Goal: Check status: Check status

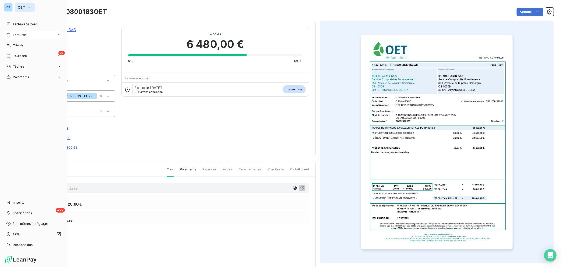
click at [29, 4] on button "OET" at bounding box center [25, 7] width 20 height 8
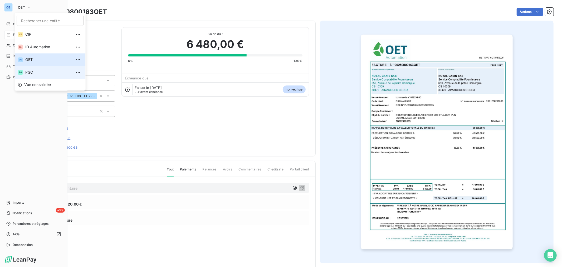
click at [33, 72] on span "PGC" at bounding box center [48, 72] width 47 height 5
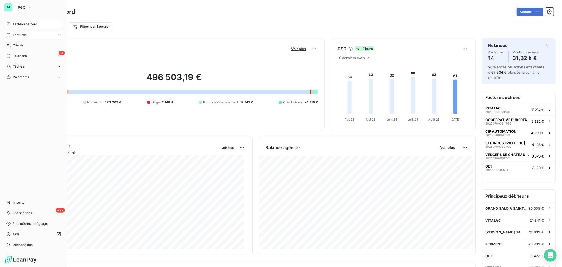
click at [29, 35] on div "Factures" at bounding box center [33, 35] width 59 height 8
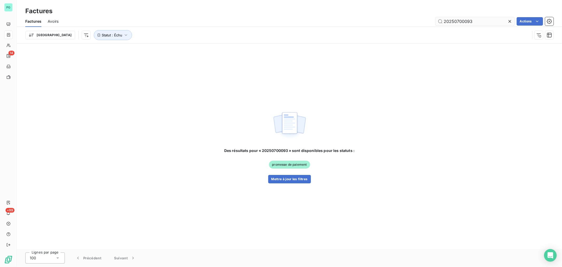
drag, startPoint x: 490, startPoint y: 23, endPoint x: 468, endPoint y: 23, distance: 22.7
click at [468, 23] on input "20250700093" at bounding box center [474, 21] width 79 height 8
type input "20250700040"
click at [294, 182] on button "Mettre à jour les filtres" at bounding box center [289, 179] width 43 height 8
